Goal: Use online tool/utility: Use online tool/utility

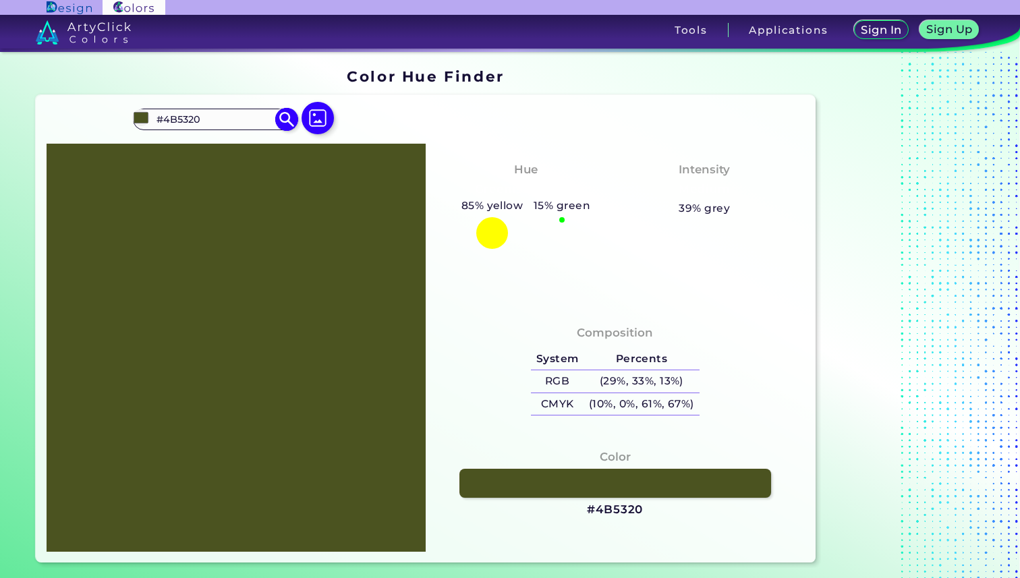
type input "#"
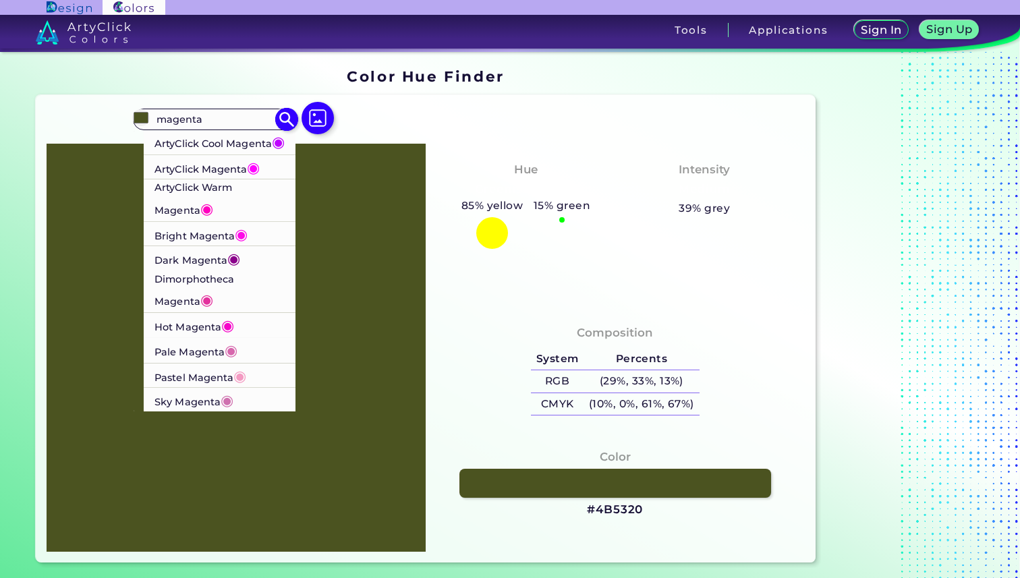
type input "magenta"
click at [227, 148] on p "ArtyClick Cool Magenta ◉" at bounding box center [219, 141] width 130 height 25
type input "#bf00ff"
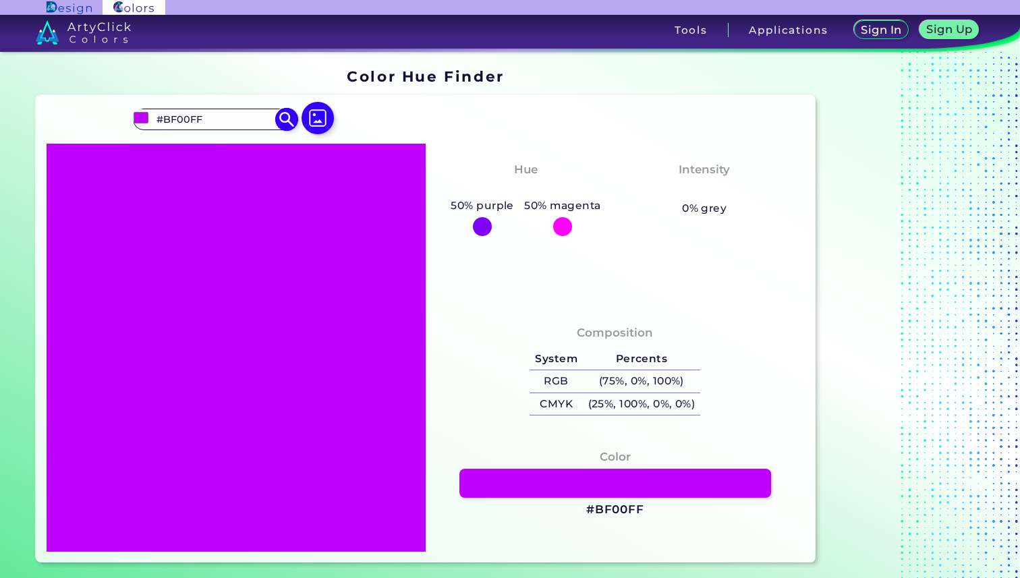
click at [223, 125] on input "#BF00FF" at bounding box center [214, 119] width 125 height 18
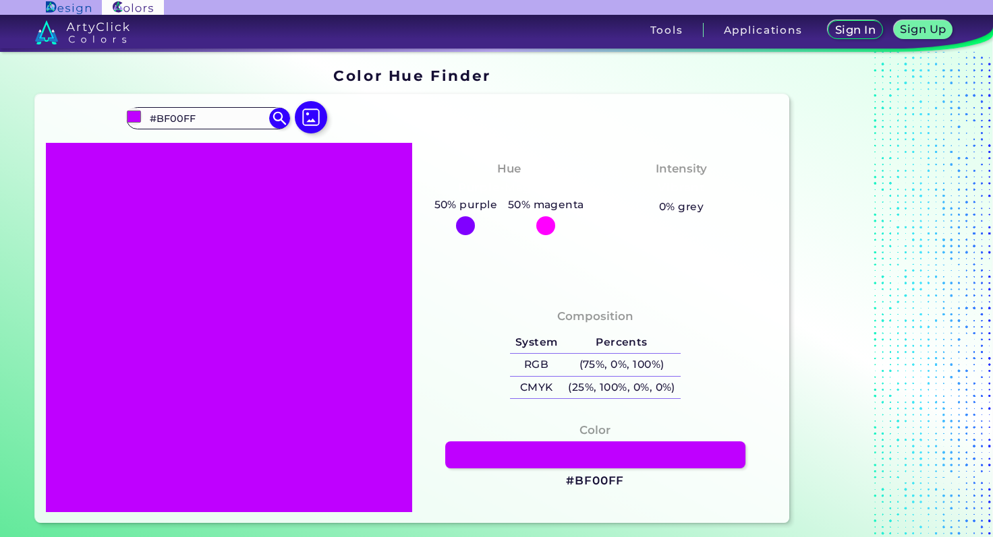
type input "#"
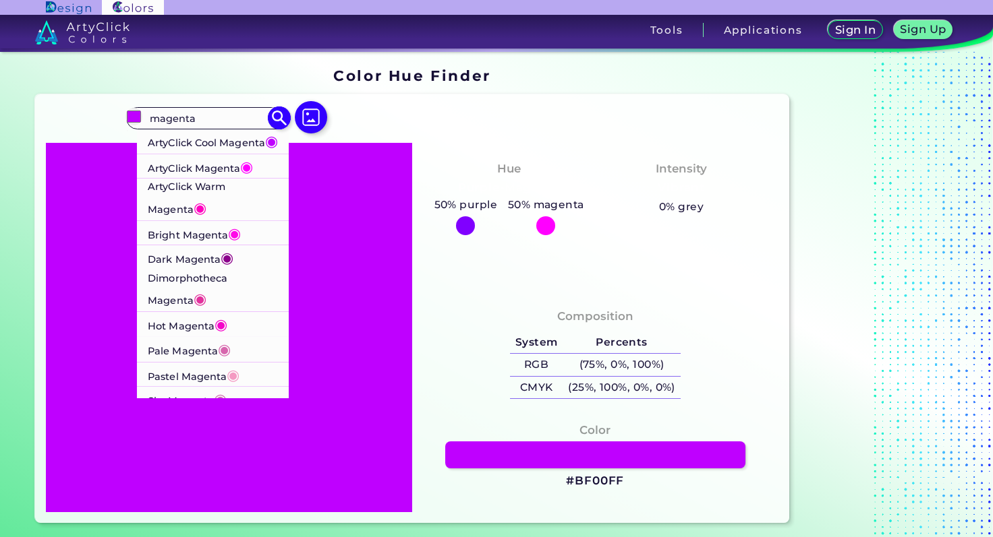
type input "magenta"
click at [174, 245] on p "Bright Magenta ◉" at bounding box center [194, 233] width 93 height 25
type input "#ff08e8"
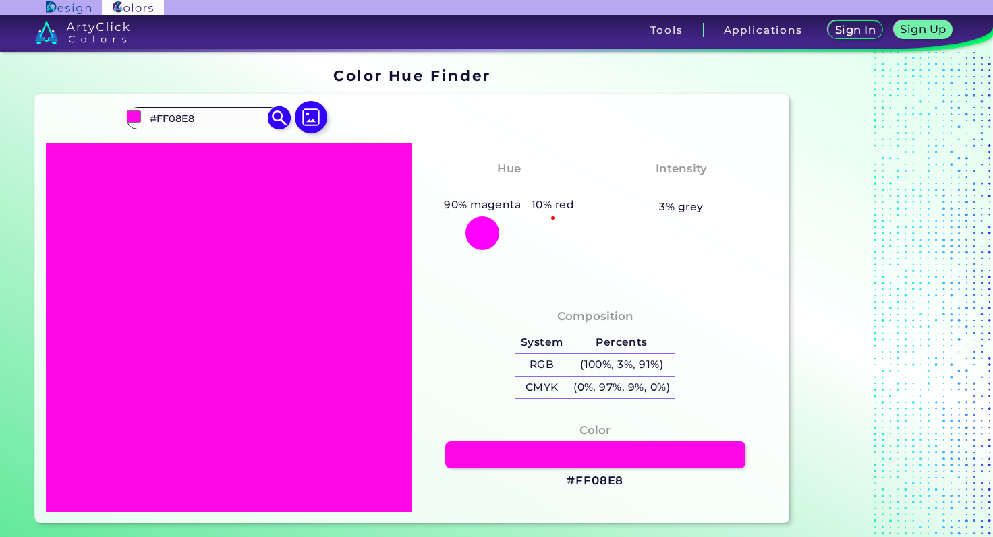
click at [175, 117] on input "#FF08E8" at bounding box center [207, 118] width 125 height 18
type input "#"
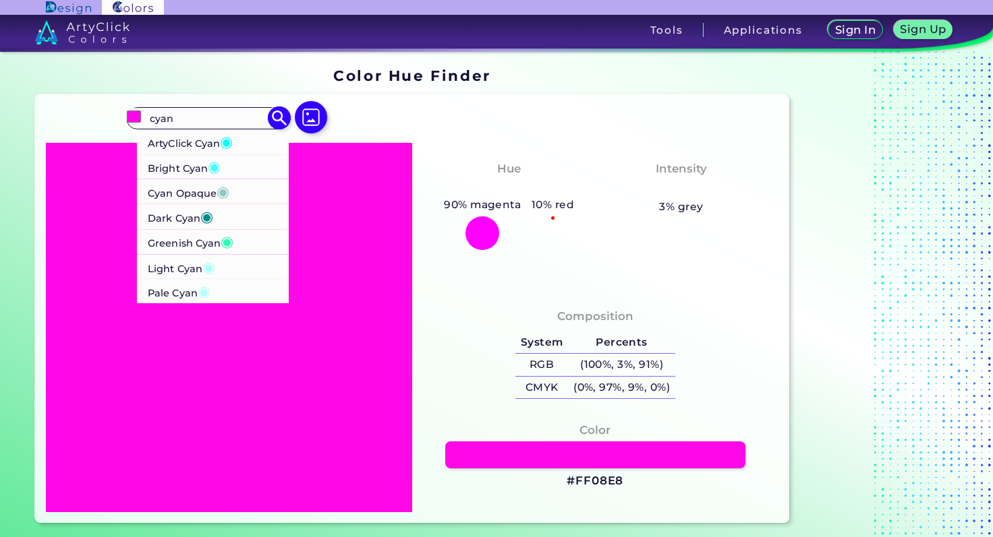
type input "cyan"
click at [203, 151] on p "ArtyClick Cyan ◉" at bounding box center [190, 141] width 85 height 25
type input "#00ffff"
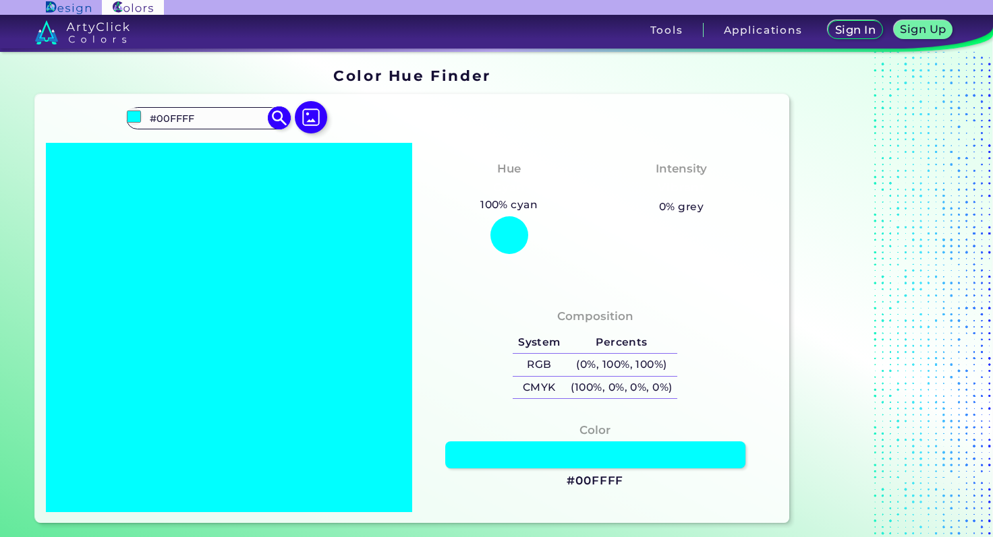
click at [210, 125] on input "#00FFFF" at bounding box center [207, 118] width 125 height 18
type input "#"
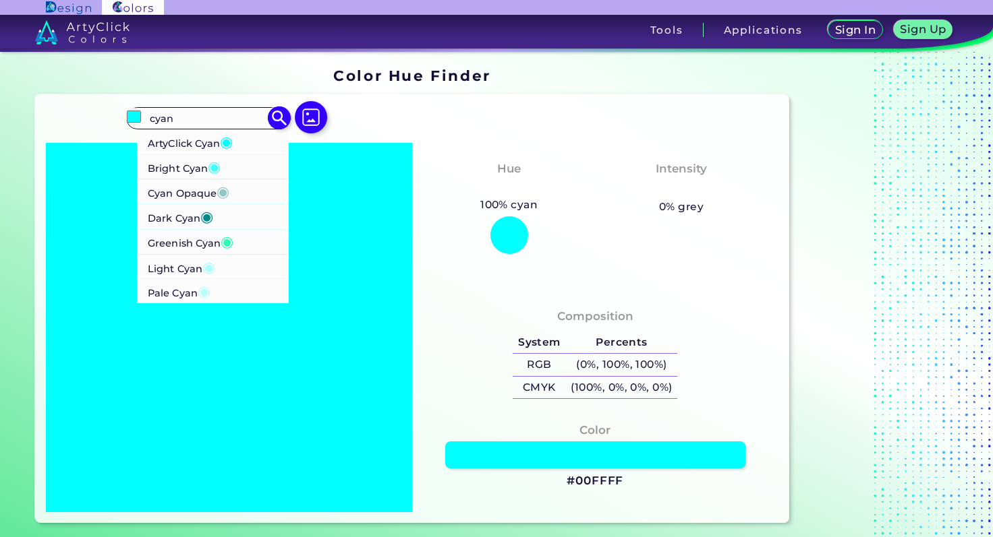
type input "cyan"
click at [198, 141] on p "ArtyClick Cyan ◉" at bounding box center [190, 141] width 85 height 25
type input "#00ffff"
type input "#00FFFF"
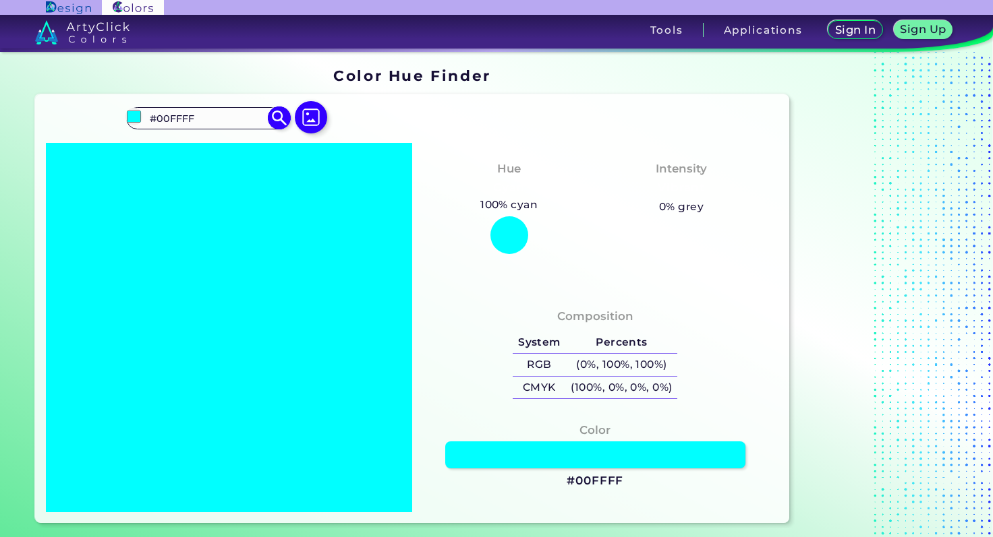
click at [178, 115] on input "#00FFFF" at bounding box center [207, 118] width 125 height 18
click at [227, 122] on input "#00FFFF" at bounding box center [207, 118] width 125 height 18
